Goal: Task Accomplishment & Management: Manage account settings

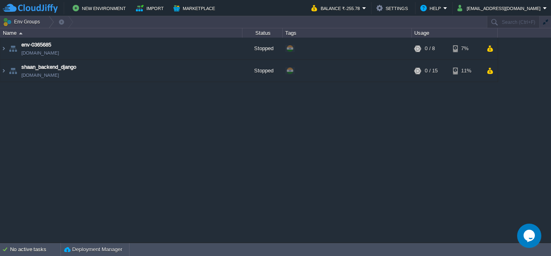
click at [526, 8] on button "[EMAIL_ADDRESS][DOMAIN_NAME]" at bounding box center [501, 8] width 86 height 10
click at [546, 5] on em "[EMAIL_ADDRESS][DOMAIN_NAME]" at bounding box center [503, 8] width 90 height 10
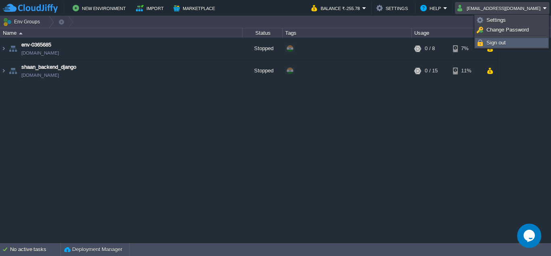
click at [497, 41] on span "Sign out" at bounding box center [496, 43] width 19 height 6
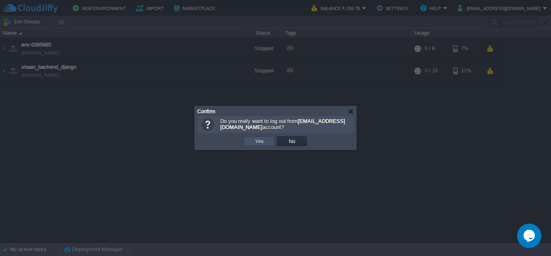
click at [255, 141] on button "Yes" at bounding box center [260, 140] width 14 height 7
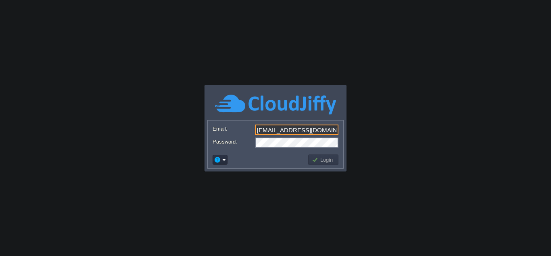
click at [273, 127] on input "[EMAIL_ADDRESS][DOMAIN_NAME]" at bounding box center [297, 129] width 84 height 10
click at [291, 130] on input "[EMAIL_ADDRESS][DOMAIN_NAME]" at bounding box center [297, 129] width 84 height 10
type input "[EMAIL_ADDRESS][DOMAIN_NAME]"
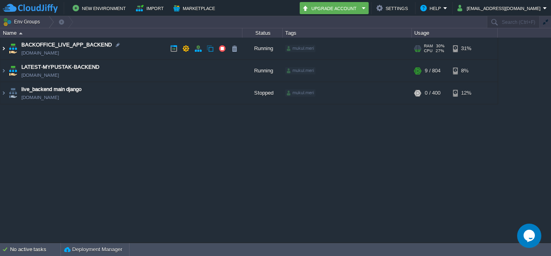
click at [6, 52] on img at bounding box center [3, 49] width 6 height 22
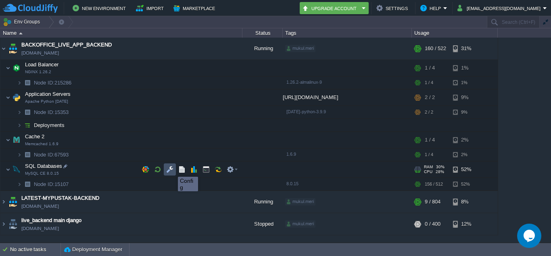
click at [172, 169] on button "button" at bounding box center [169, 169] width 7 height 7
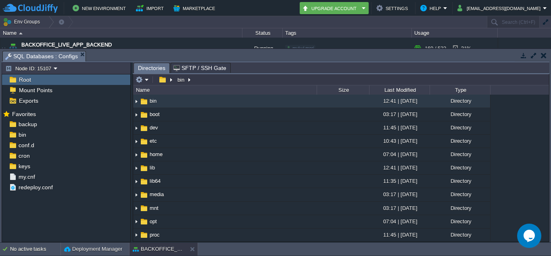
click at [481, 120] on div "Directory" at bounding box center [460, 114] width 61 height 13
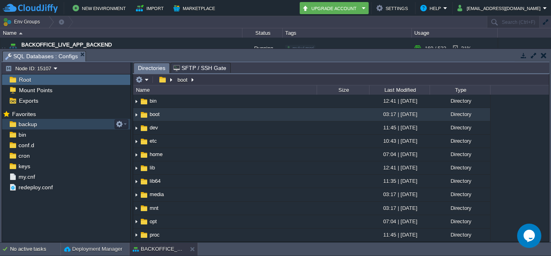
click at [30, 125] on span "backup" at bounding box center [27, 123] width 21 height 7
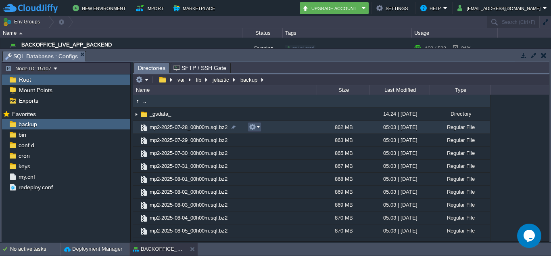
click at [250, 127] on button "button" at bounding box center [252, 126] width 7 height 7
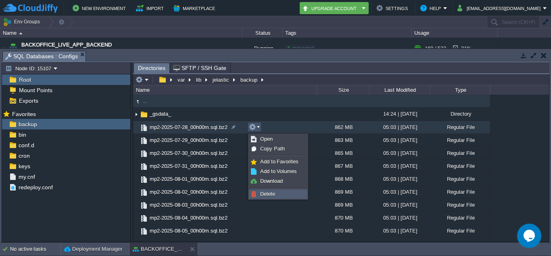
click at [263, 195] on span "Delete" at bounding box center [267, 194] width 15 height 6
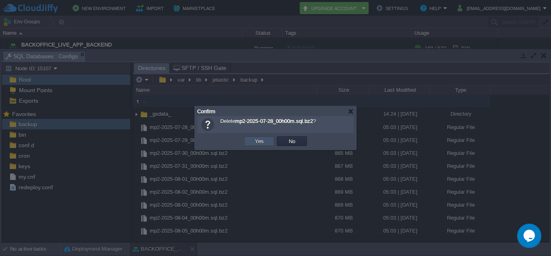
click at [257, 138] on button "Yes" at bounding box center [260, 140] width 14 height 7
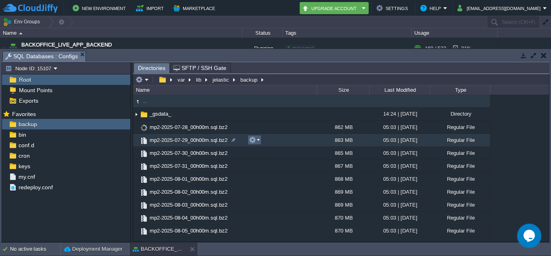
click at [256, 138] on button "button" at bounding box center [252, 139] width 7 height 7
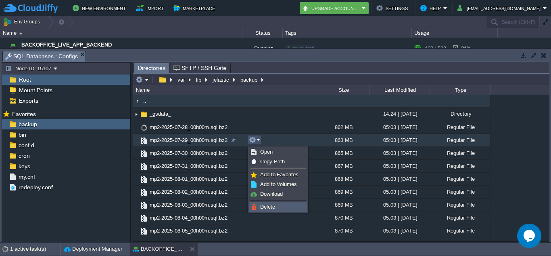
click at [264, 205] on span "Delete" at bounding box center [267, 206] width 15 height 6
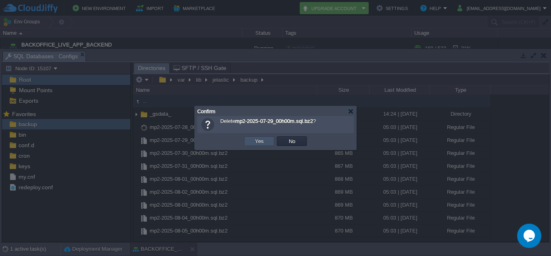
click at [260, 143] on button "Yes" at bounding box center [260, 140] width 14 height 7
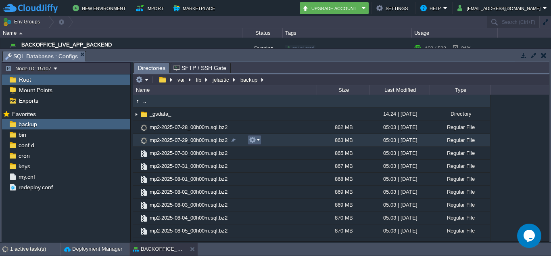
click at [260, 143] on em at bounding box center [254, 139] width 11 height 7
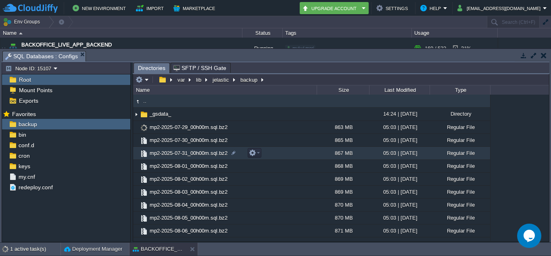
click at [242, 152] on td "mp2-2025-07-31_00h00m.sql.bz2" at bounding box center [225, 153] width 184 height 13
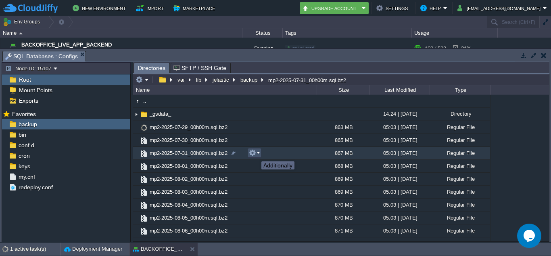
click at [256, 154] on button "button" at bounding box center [252, 152] width 7 height 7
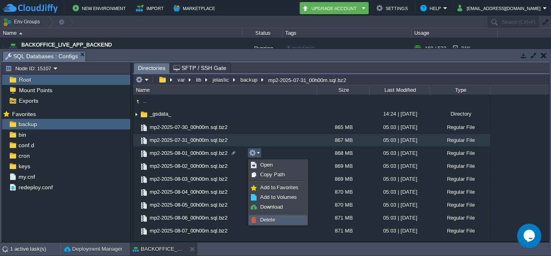
click at [261, 221] on span "Delete" at bounding box center [267, 219] width 15 height 6
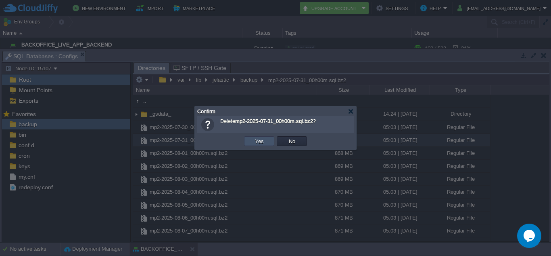
click at [258, 139] on button "Yes" at bounding box center [260, 140] width 14 height 7
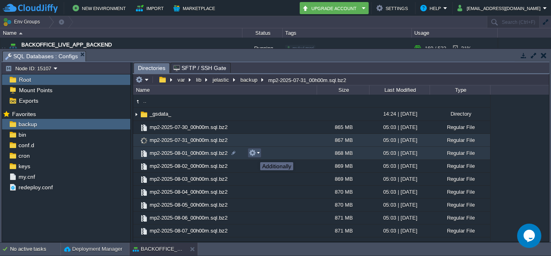
click at [254, 155] on button "button" at bounding box center [252, 152] width 7 height 7
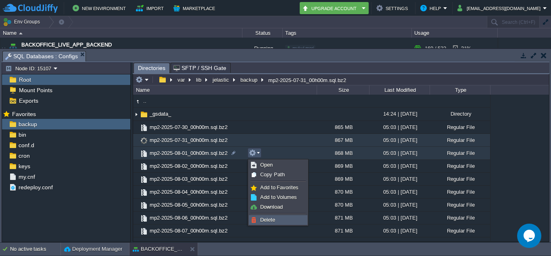
click at [264, 222] on span "Delete" at bounding box center [267, 219] width 15 height 6
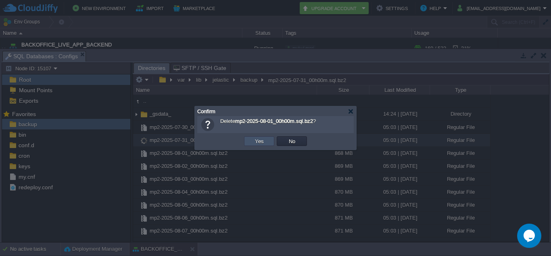
click at [256, 138] on button "Yes" at bounding box center [260, 140] width 14 height 7
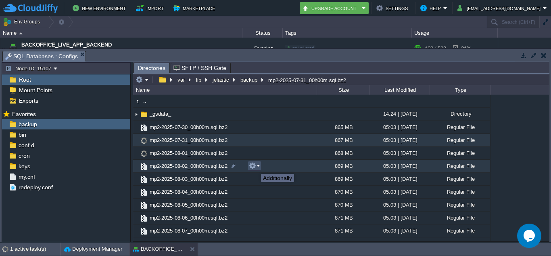
click at [255, 166] on button "button" at bounding box center [252, 165] width 7 height 7
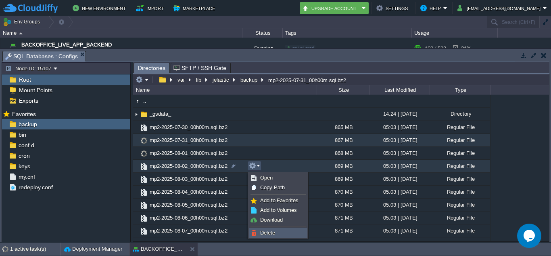
click at [269, 232] on span "Delete" at bounding box center [267, 232] width 15 height 6
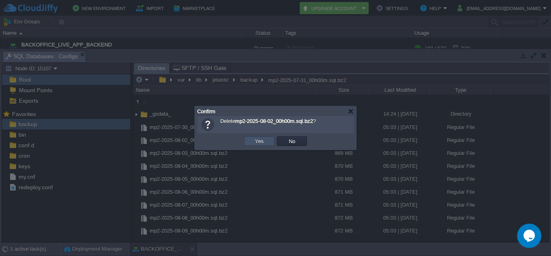
click at [256, 143] on button "Yes" at bounding box center [260, 140] width 14 height 7
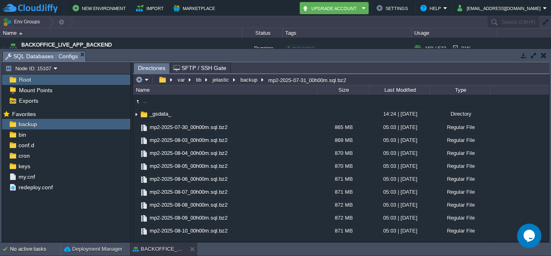
click at [466, 21] on td "Env Groups" at bounding box center [243, 22] width 486 height 12
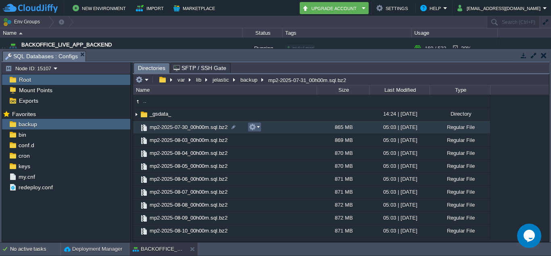
click at [259, 127] on em at bounding box center [254, 126] width 11 height 7
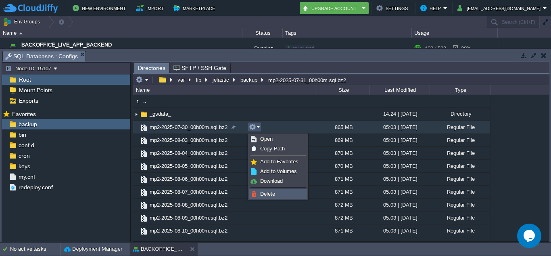
click at [263, 195] on span "Delete" at bounding box center [267, 194] width 15 height 6
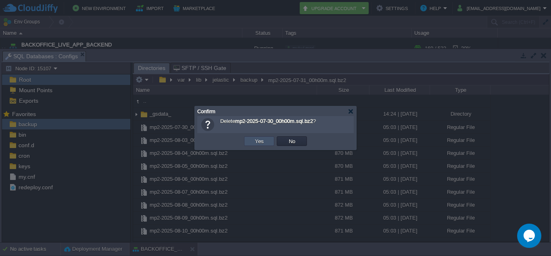
click at [259, 140] on button "Yes" at bounding box center [260, 140] width 14 height 7
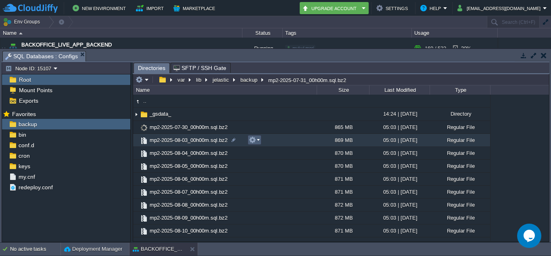
click at [257, 140] on em at bounding box center [254, 139] width 11 height 7
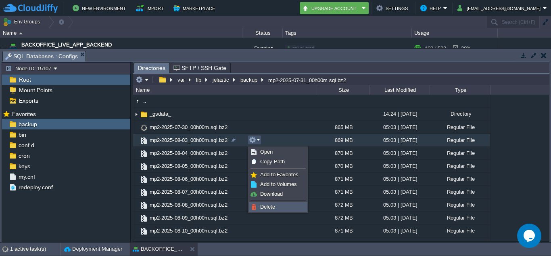
click at [267, 204] on span "Delete" at bounding box center [267, 206] width 15 height 6
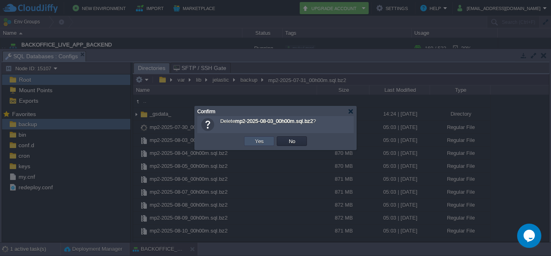
click at [257, 140] on button "Yes" at bounding box center [260, 140] width 14 height 7
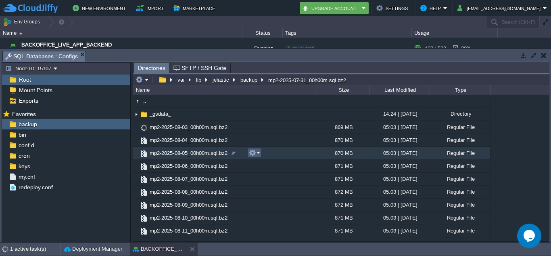
click at [256, 155] on em at bounding box center [254, 152] width 11 height 7
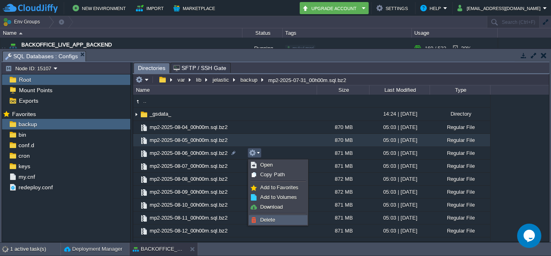
click at [271, 220] on span "Delete" at bounding box center [267, 219] width 15 height 6
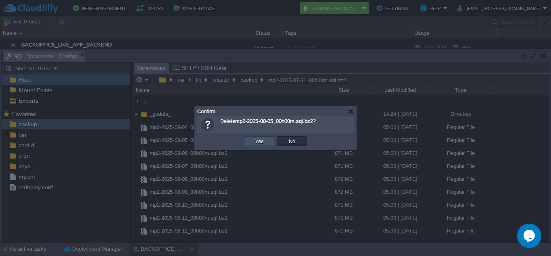
click at [264, 138] on button "Yes" at bounding box center [260, 140] width 14 height 7
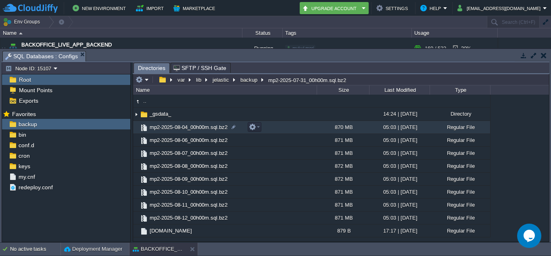
click at [263, 129] on td "mp2-2025-08-04_00h00m.sql.bz2" at bounding box center [225, 127] width 184 height 13
click at [260, 128] on td at bounding box center [255, 127] width 14 height 10
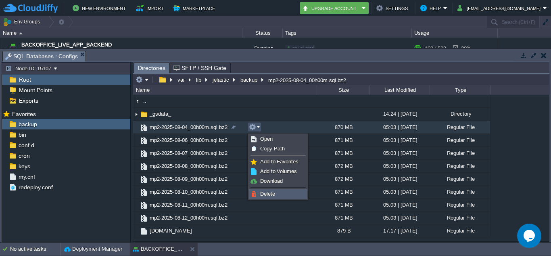
click at [260, 196] on link "Delete" at bounding box center [278, 193] width 58 height 9
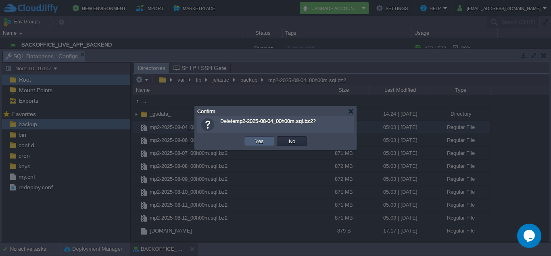
click at [260, 142] on button "Yes" at bounding box center [260, 140] width 14 height 7
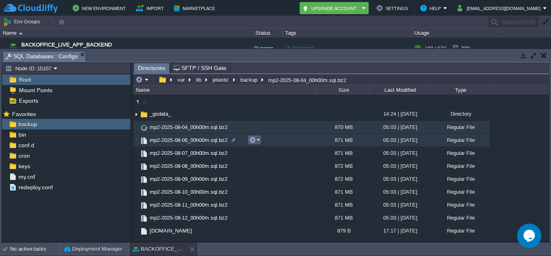
click at [260, 142] on td at bounding box center [255, 140] width 14 height 10
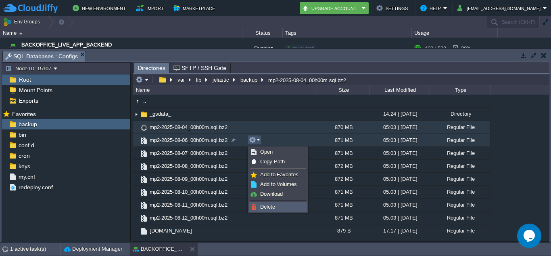
click at [262, 205] on span "Delete" at bounding box center [267, 206] width 15 height 6
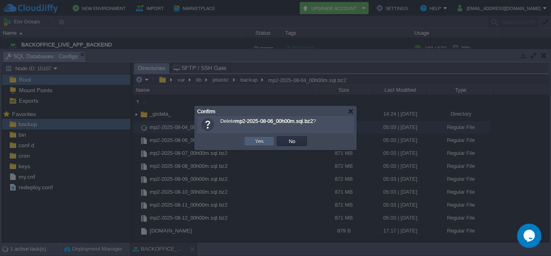
click at [252, 138] on td "Yes" at bounding box center [259, 141] width 30 height 10
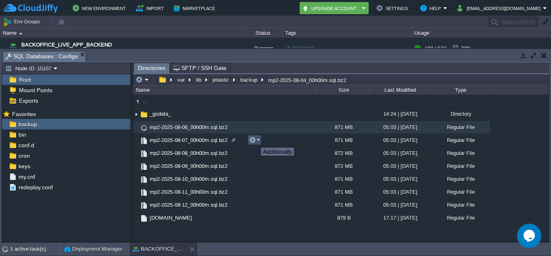
click at [255, 140] on button "button" at bounding box center [252, 139] width 7 height 7
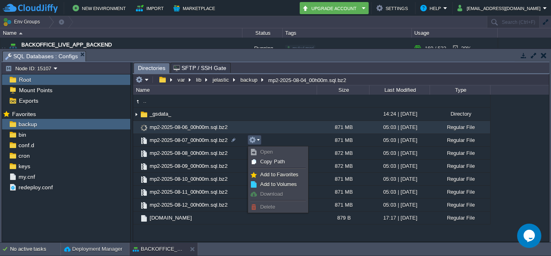
click at [268, 205] on span "Delete" at bounding box center [267, 206] width 15 height 6
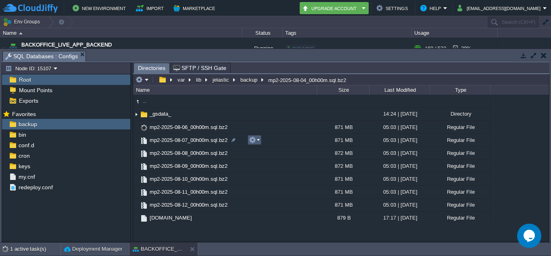
click at [258, 138] on em at bounding box center [254, 139] width 11 height 7
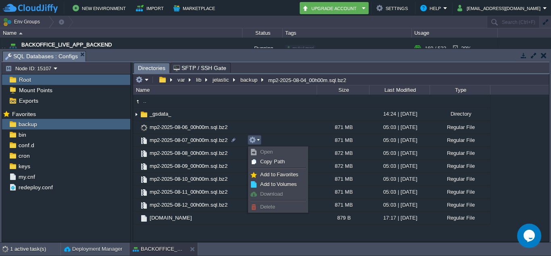
click at [260, 206] on link "Delete" at bounding box center [278, 206] width 58 height 9
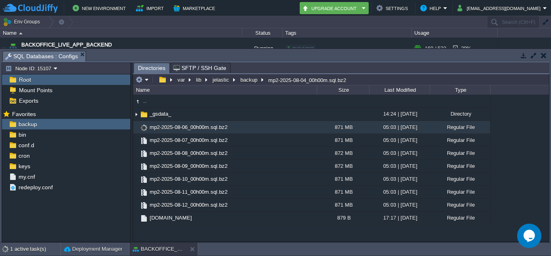
click at [273, 126] on td "mp2-2025-08-06_00h00m.sql.bz2" at bounding box center [225, 127] width 184 height 13
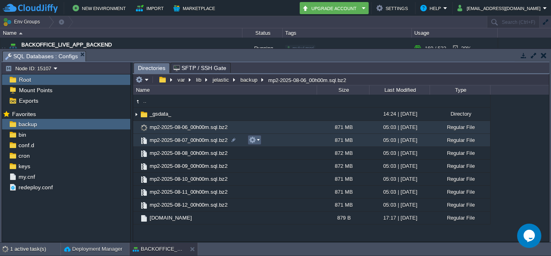
click at [259, 138] on em at bounding box center [254, 139] width 11 height 7
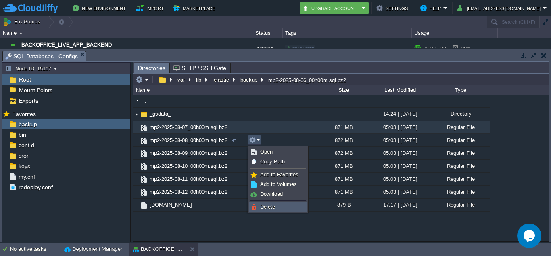
click at [265, 207] on span "Delete" at bounding box center [267, 206] width 15 height 6
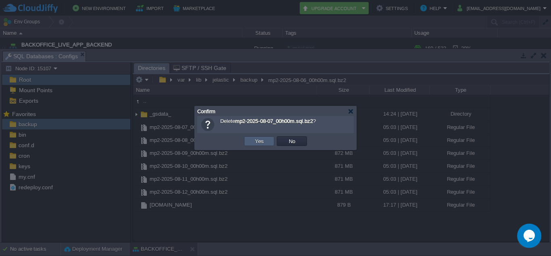
click at [252, 139] on td "Yes" at bounding box center [259, 141] width 30 height 10
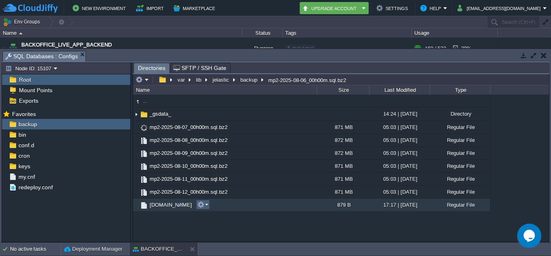
click at [208, 203] on td at bounding box center [203, 204] width 14 height 10
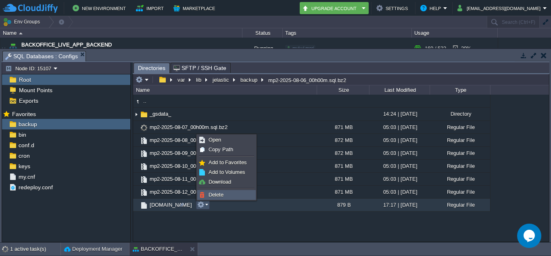
click at [216, 191] on ul "Open Copy Path Add to Favorites Add to Volumes Download Delete" at bounding box center [227, 167] width 60 height 66
click at [216, 191] on link "Delete" at bounding box center [227, 194] width 58 height 9
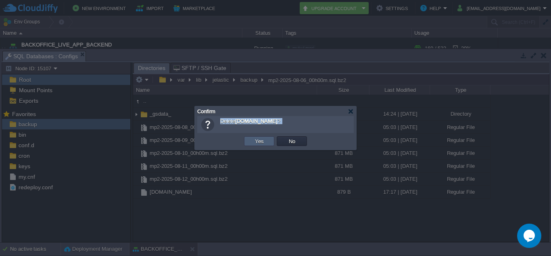
drag, startPoint x: 262, startPoint y: 137, endPoint x: 306, endPoint y: 202, distance: 78.4
click at [306, 202] on body "New Environment Import Marketplace Bonus ₹0.00 Upgrade Account Settings Help [E…" at bounding box center [275, 128] width 551 height 256
click at [263, 141] on button "Yes" at bounding box center [260, 140] width 14 height 7
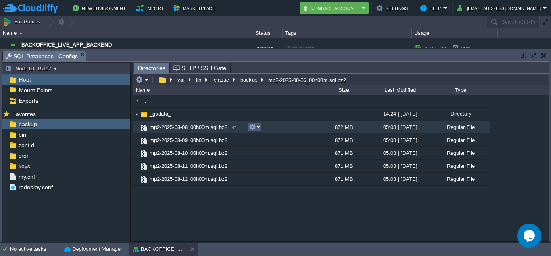
click at [249, 125] on td at bounding box center [255, 127] width 14 height 10
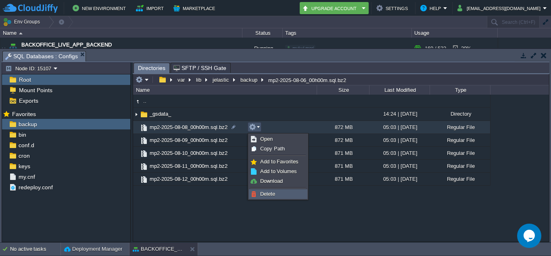
click at [266, 191] on span "Delete" at bounding box center [267, 194] width 15 height 6
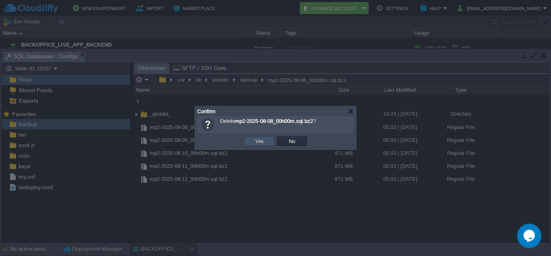
click at [255, 140] on button "Yes" at bounding box center [260, 140] width 14 height 7
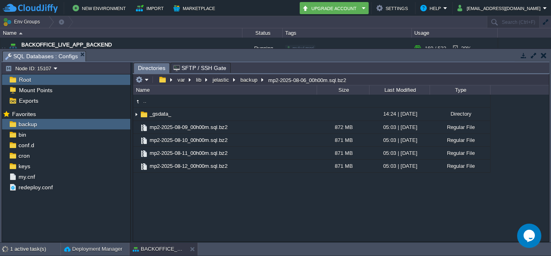
click at [461, 19] on td "Env Groups" at bounding box center [243, 22] width 486 height 12
